Goal: Check status: Check status

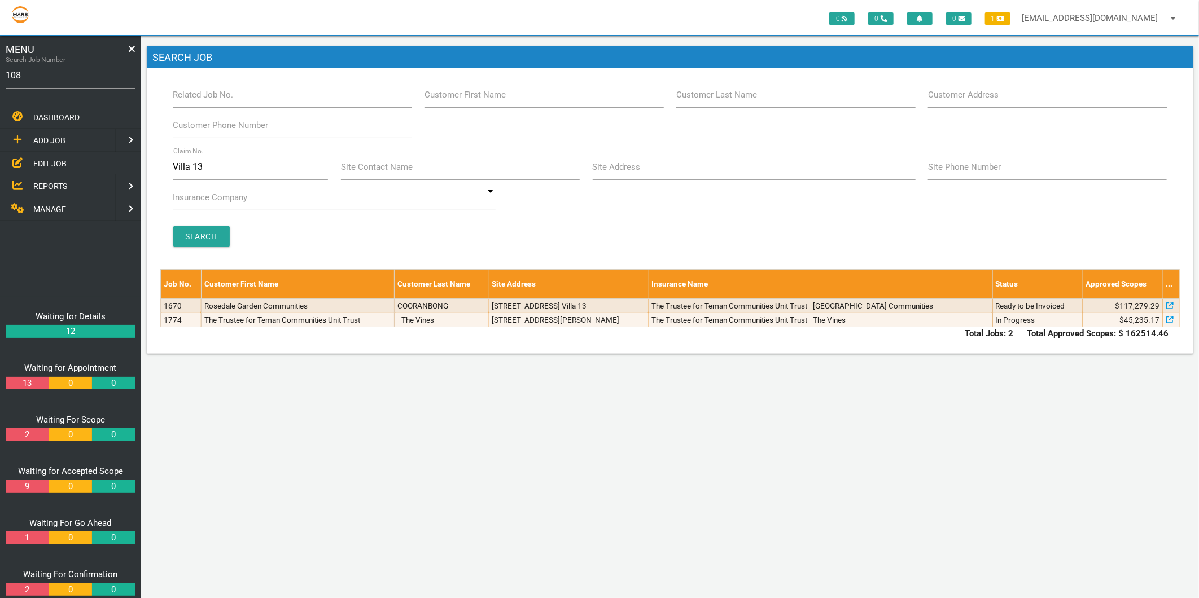
type input "1082"
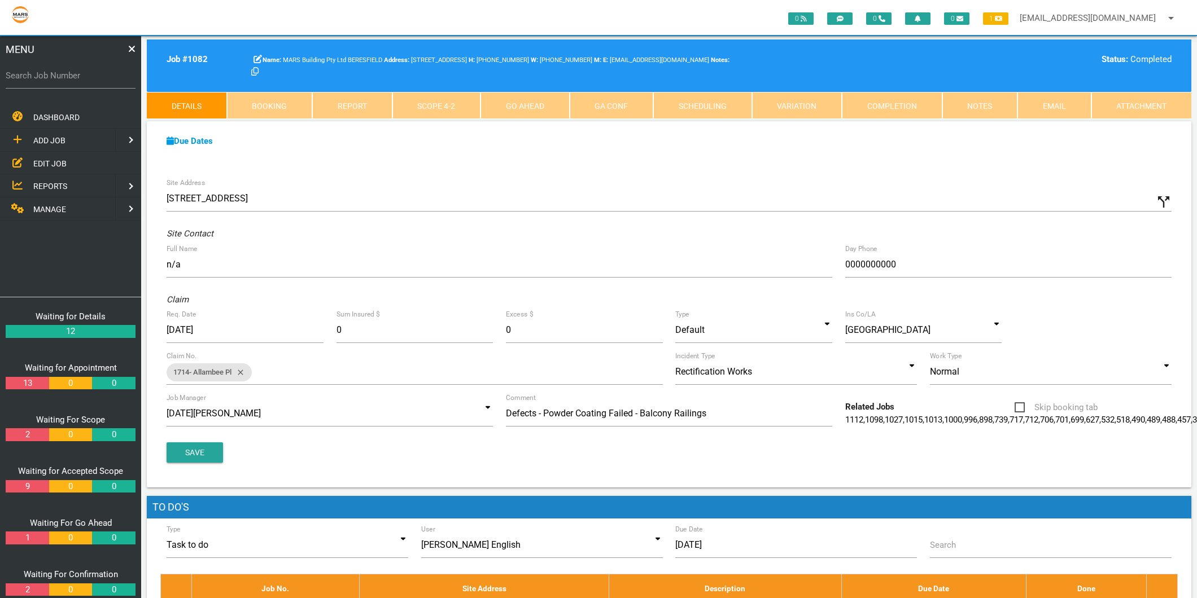
click at [40, 75] on label "Search Job Number" at bounding box center [71, 75] width 130 height 13
click at [40, 75] on input "Search Job Number" at bounding box center [71, 76] width 130 height 26
type input "1182"
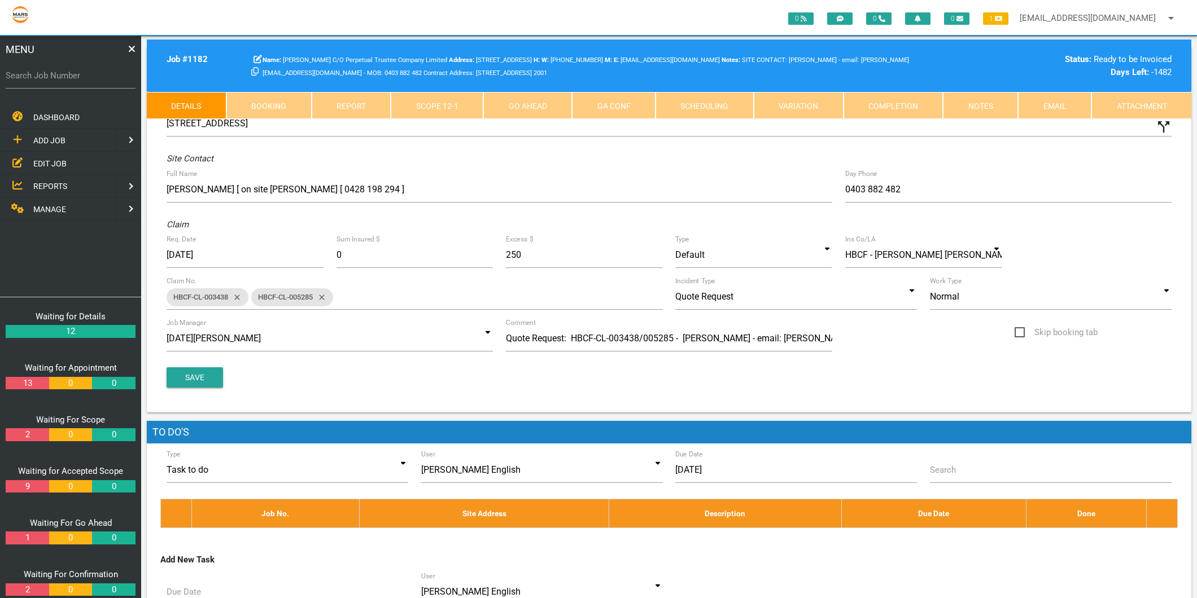
click at [865, 110] on link "Completion" at bounding box center [893, 105] width 100 height 27
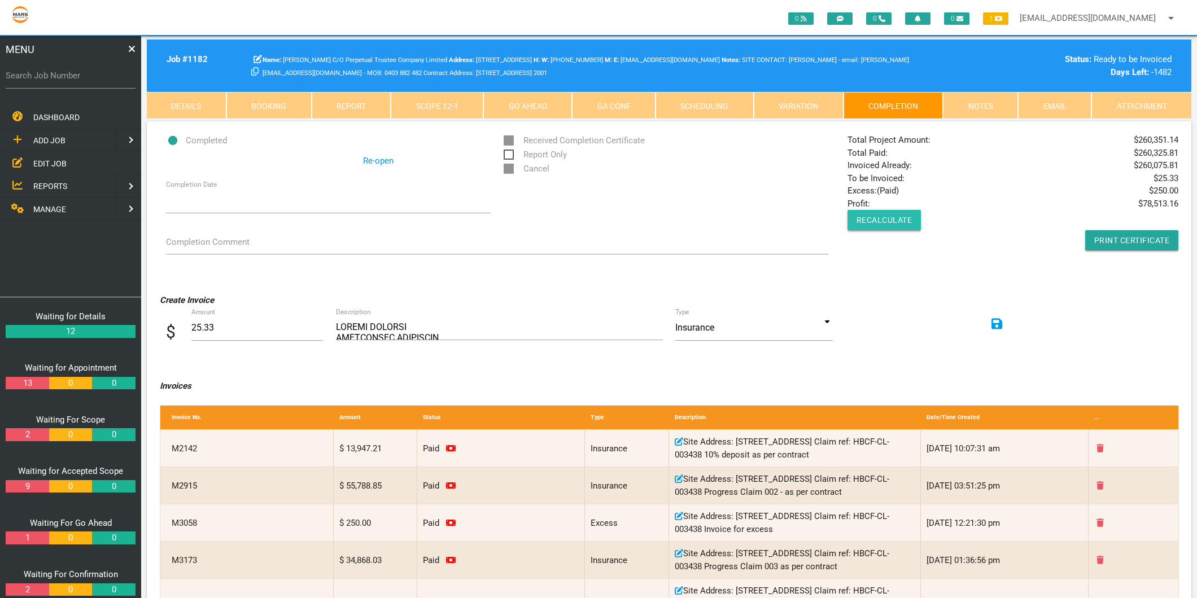
click at [902, 229] on button "Recalculate" at bounding box center [884, 220] width 74 height 20
click at [60, 89] on div "Search Job Number" at bounding box center [71, 78] width 130 height 30
click at [58, 82] on input "Search Job Number" at bounding box center [71, 76] width 130 height 26
type input "1199"
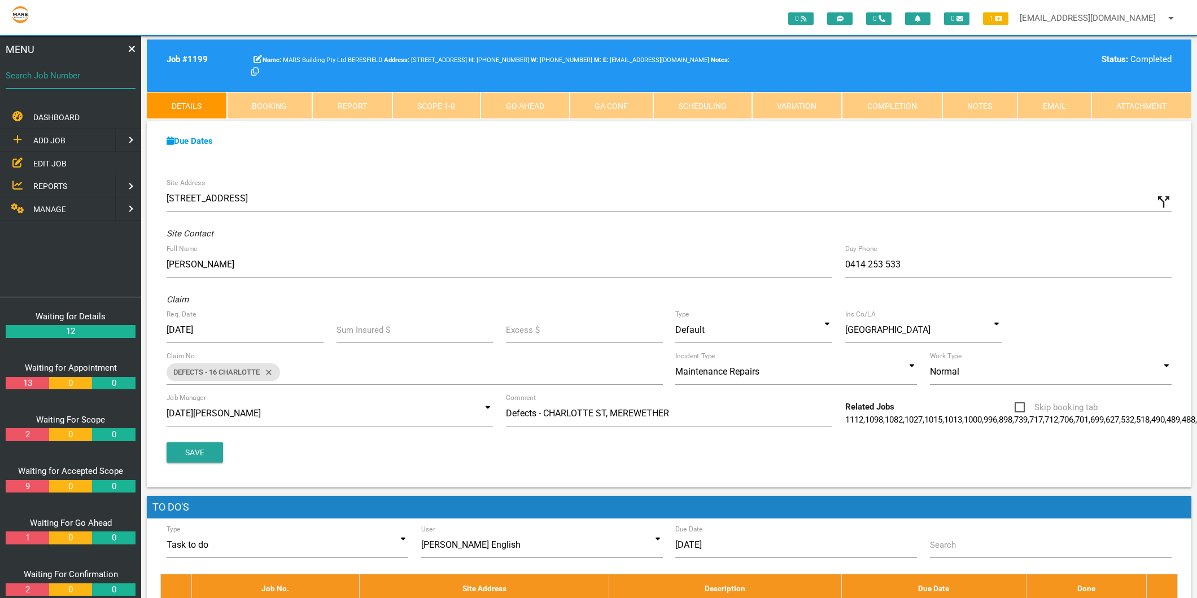
click at [58, 82] on input "Search Job Number" at bounding box center [71, 76] width 130 height 26
type input "1247"
click at [75, 72] on label "Search Job Number" at bounding box center [71, 75] width 130 height 13
click at [75, 72] on input "Search Job Number" at bounding box center [71, 76] width 130 height 26
type input "1496"
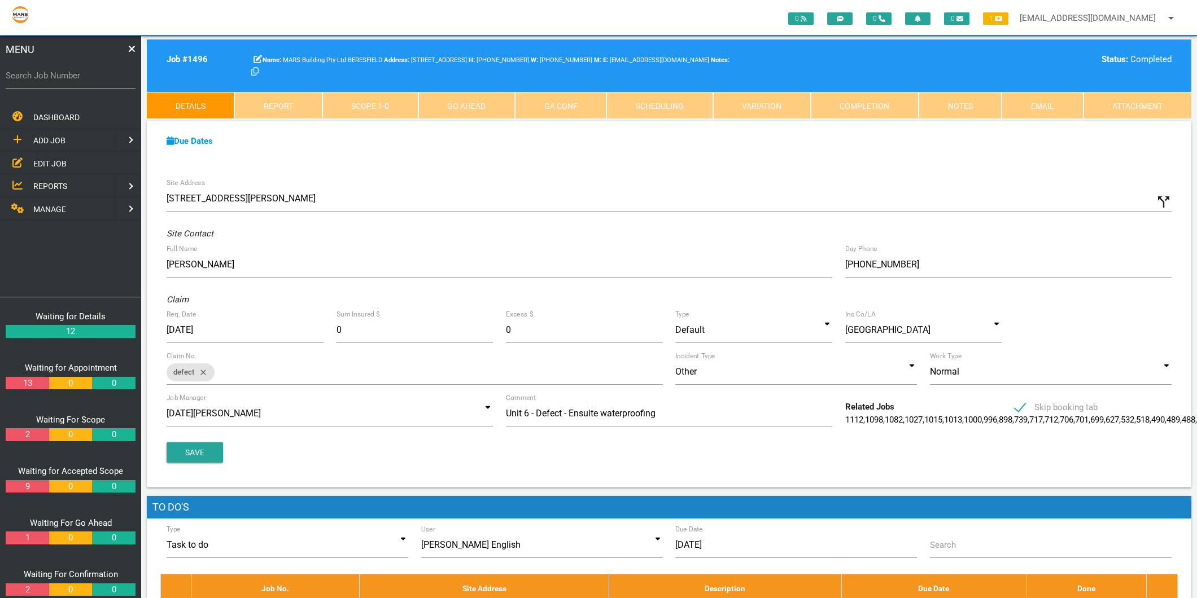
click at [58, 75] on label "Search Job Number" at bounding box center [71, 75] width 130 height 13
click at [58, 75] on input "Search Job Number" at bounding box center [71, 76] width 130 height 26
type input "1375"
